Goal: Check status: Check status

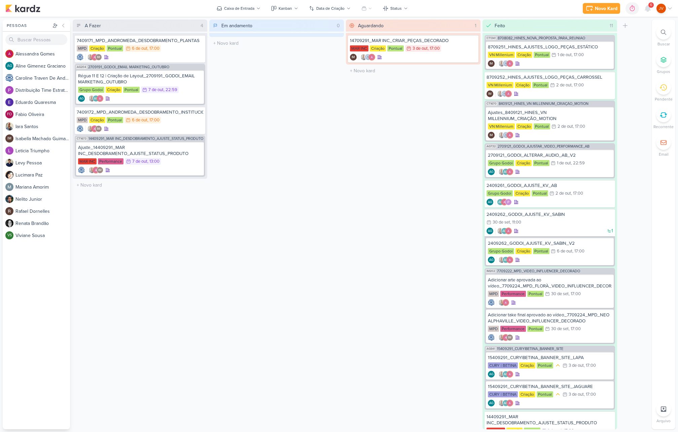
drag, startPoint x: 342, startPoint y: 170, endPoint x: 346, endPoint y: 169, distance: 4.3
click at [343, 170] on div "Em andamento 0 Mover Para Esquerda Mover Para Direita [GEOGRAPHIC_DATA] O títul…" at bounding box center [276, 225] width 135 height 410
click at [418, 43] on div "14709291_MAR INC_CRIAR_PEÇAS_DECORADO" at bounding box center [413, 41] width 127 height 6
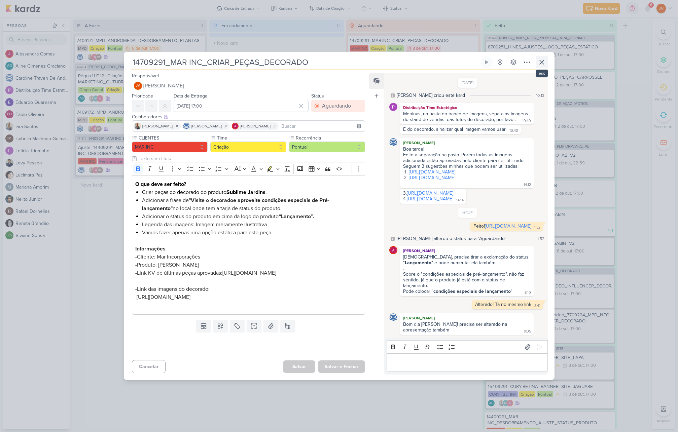
click at [544, 58] on icon at bounding box center [542, 62] width 8 height 8
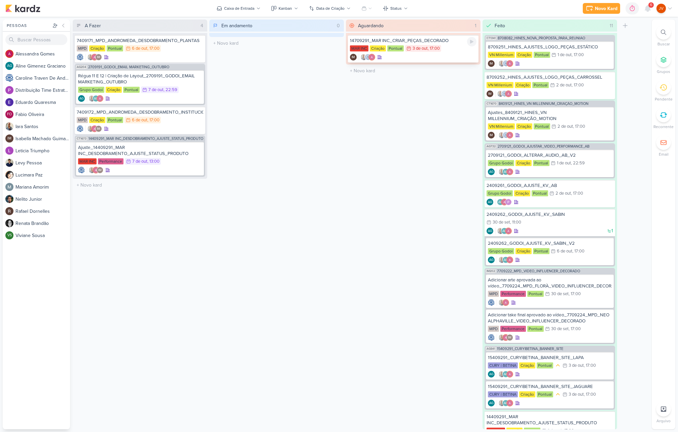
click at [419, 40] on div "14709291_MAR INC_CRIAR_PEÇAS_DECORADO" at bounding box center [413, 41] width 127 height 6
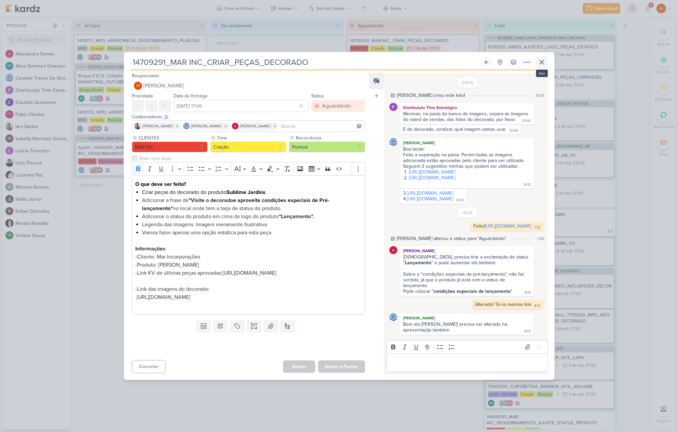
click at [542, 58] on icon at bounding box center [542, 62] width 8 height 8
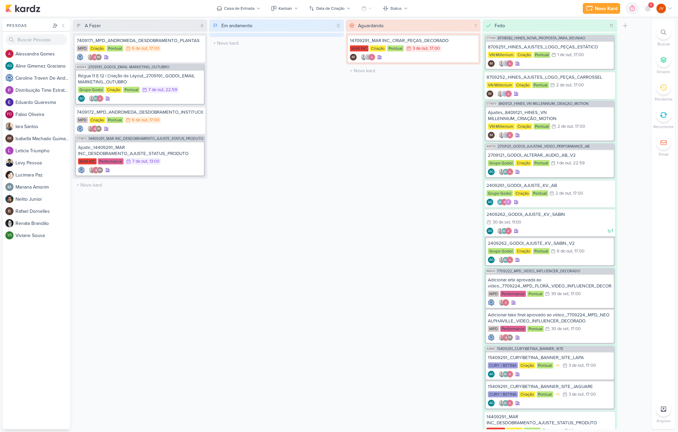
click at [236, 235] on div "Em andamento 0 Mover Para Esquerda Mover Para Direita [GEOGRAPHIC_DATA] O títul…" at bounding box center [276, 225] width 135 height 410
click at [435, 42] on div "14709291_MAR INC_CRIAR_PEÇAS_DECORADO" at bounding box center [413, 41] width 127 height 6
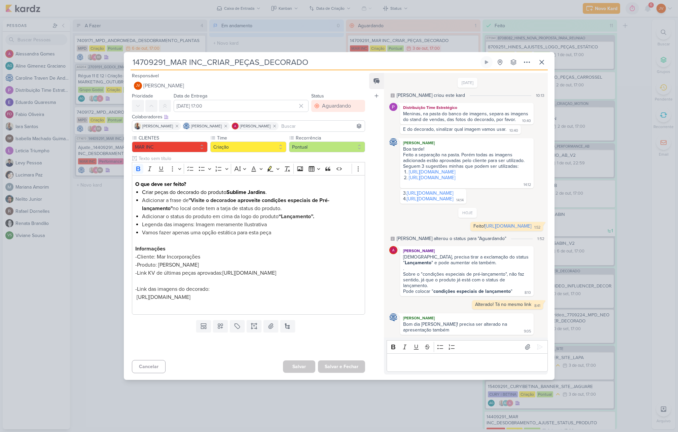
click at [417, 367] on p "Editor editing area: main" at bounding box center [467, 363] width 154 height 8
click at [538, 351] on icon at bounding box center [539, 347] width 7 height 7
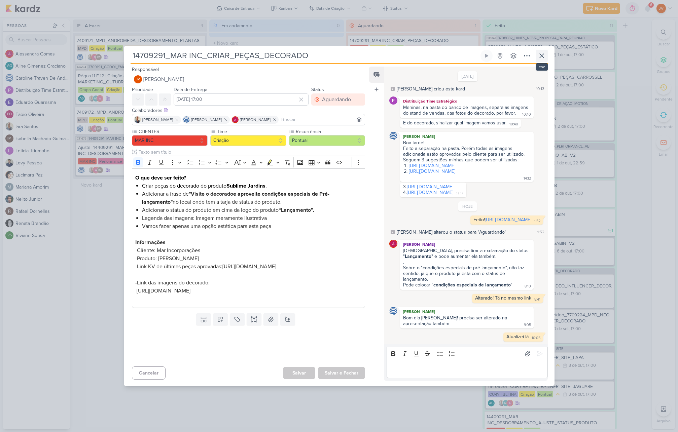
click at [544, 52] on icon at bounding box center [542, 56] width 8 height 8
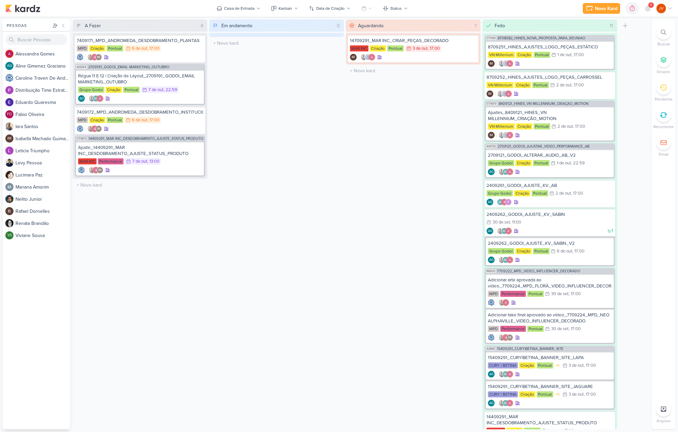
click at [395, 227] on div "Aguardando 1 Mover Para Esquerda Mover Para Direita [GEOGRAPHIC_DATA] 14709291_…" at bounding box center [413, 225] width 135 height 410
click at [384, 213] on div "Aguardando 1 Mover Para Esquerda Mover Para Direita [GEOGRAPHIC_DATA] 14709291_…" at bounding box center [413, 225] width 135 height 410
